Goal: Information Seeking & Learning: Learn about a topic

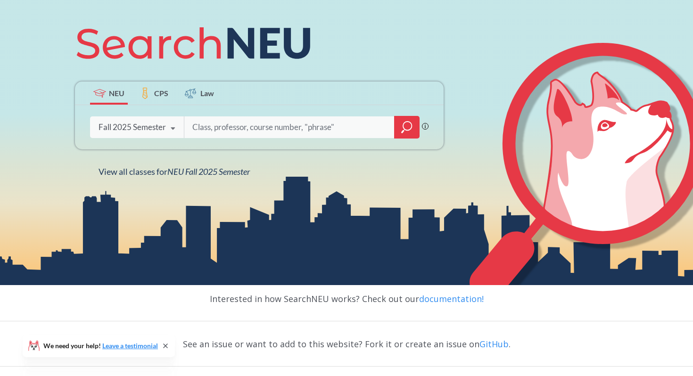
scroll to position [175, 0]
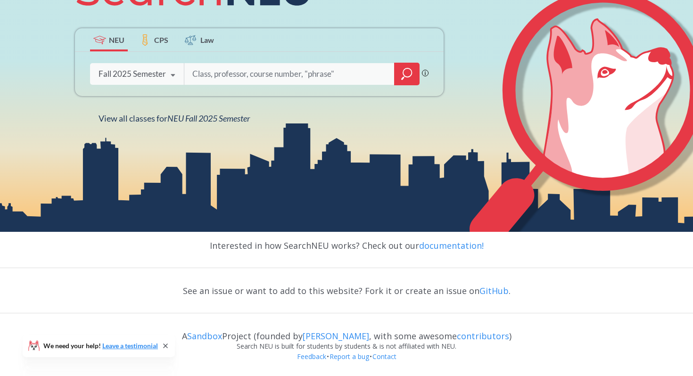
click at [172, 81] on icon at bounding box center [173, 75] width 18 height 26
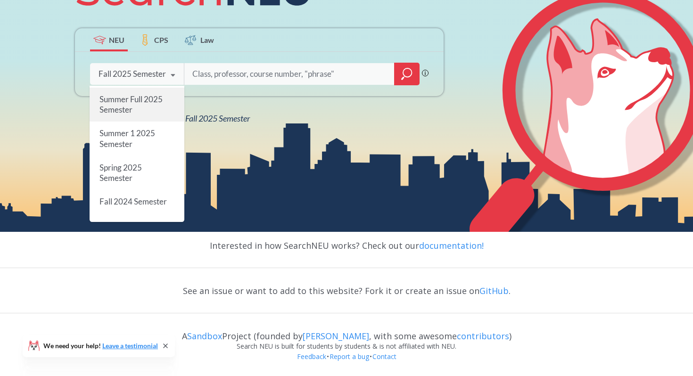
scroll to position [61, 0]
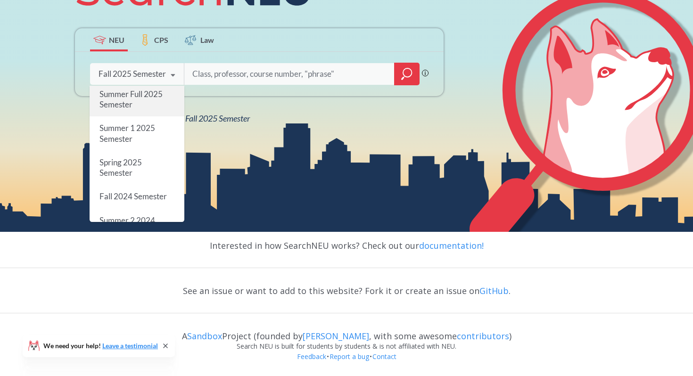
click at [143, 161] on div "Spring 2025 Semester" at bounding box center [137, 168] width 95 height 34
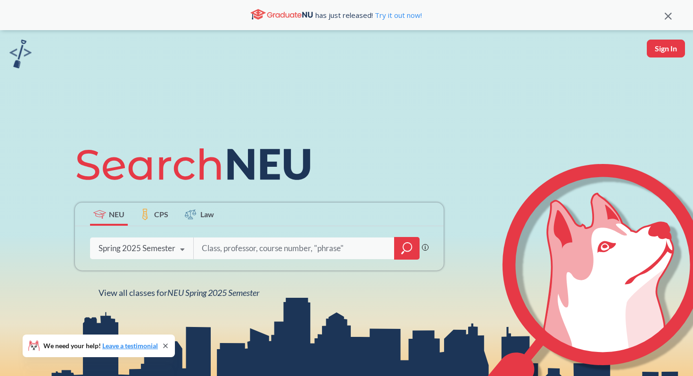
click at [236, 248] on input "search" at bounding box center [294, 249] width 187 height 20
type input "MISM"
click at [156, 244] on div "Spring 2025 Semester" at bounding box center [137, 248] width 77 height 10
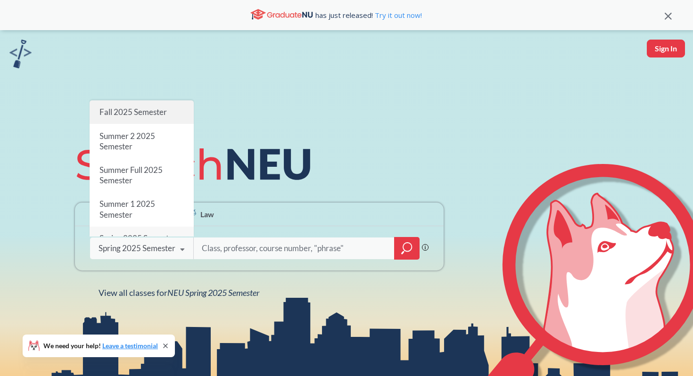
click at [128, 113] on span "Fall 2025 Semester" at bounding box center [133, 112] width 67 height 10
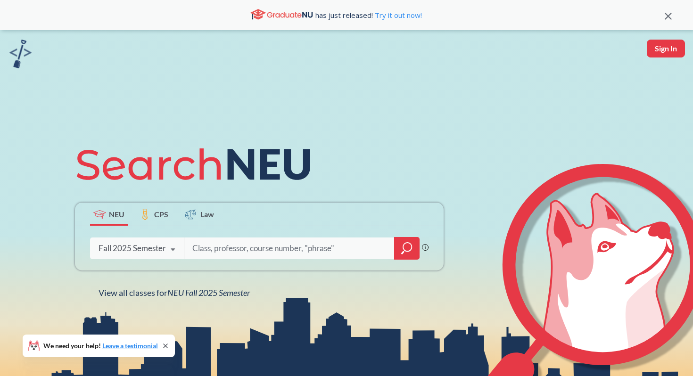
click at [205, 253] on input "search" at bounding box center [289, 249] width 196 height 20
type input "MISM"
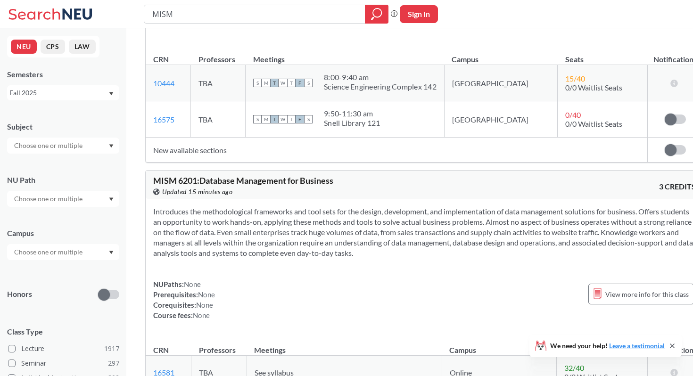
scroll to position [4007, 0]
